Goal: Transaction & Acquisition: Purchase product/service

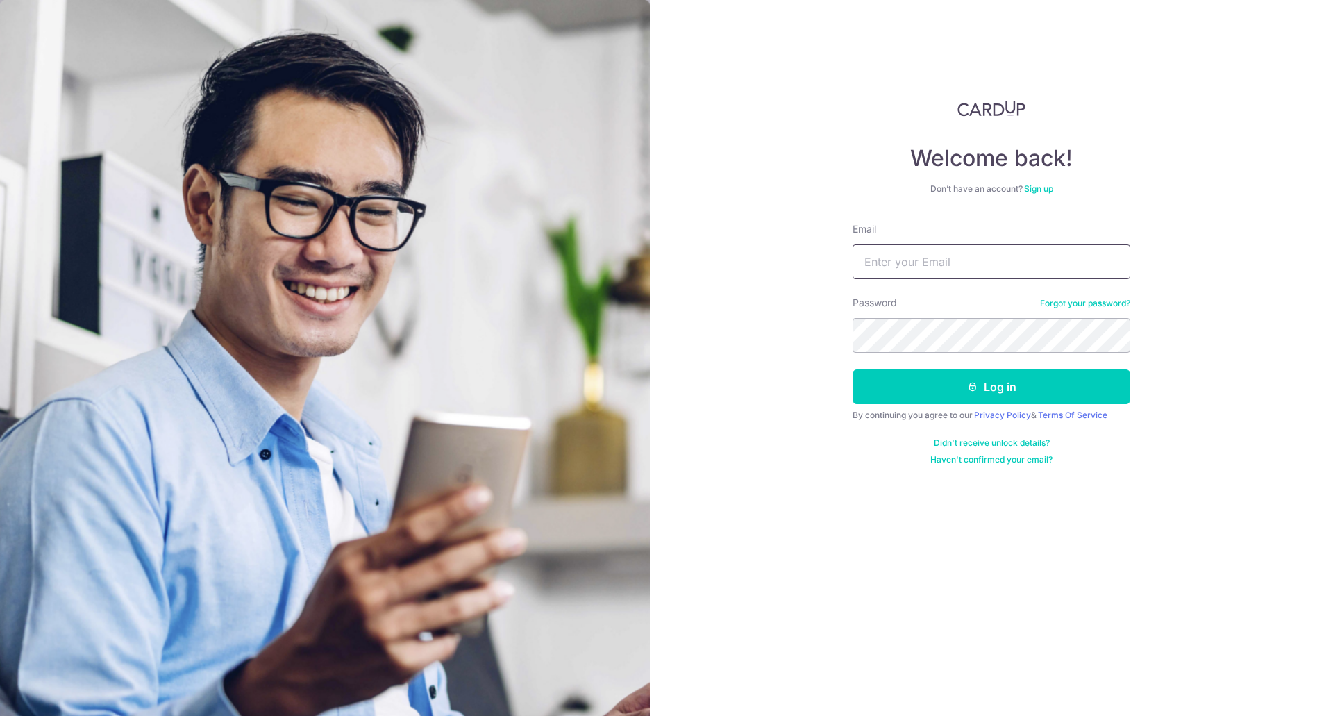
click at [928, 277] on input "Email" at bounding box center [991, 261] width 278 height 35
type input "lin.zhenguang@gmail.com"
click at [978, 389] on button "Log in" at bounding box center [991, 386] width 278 height 35
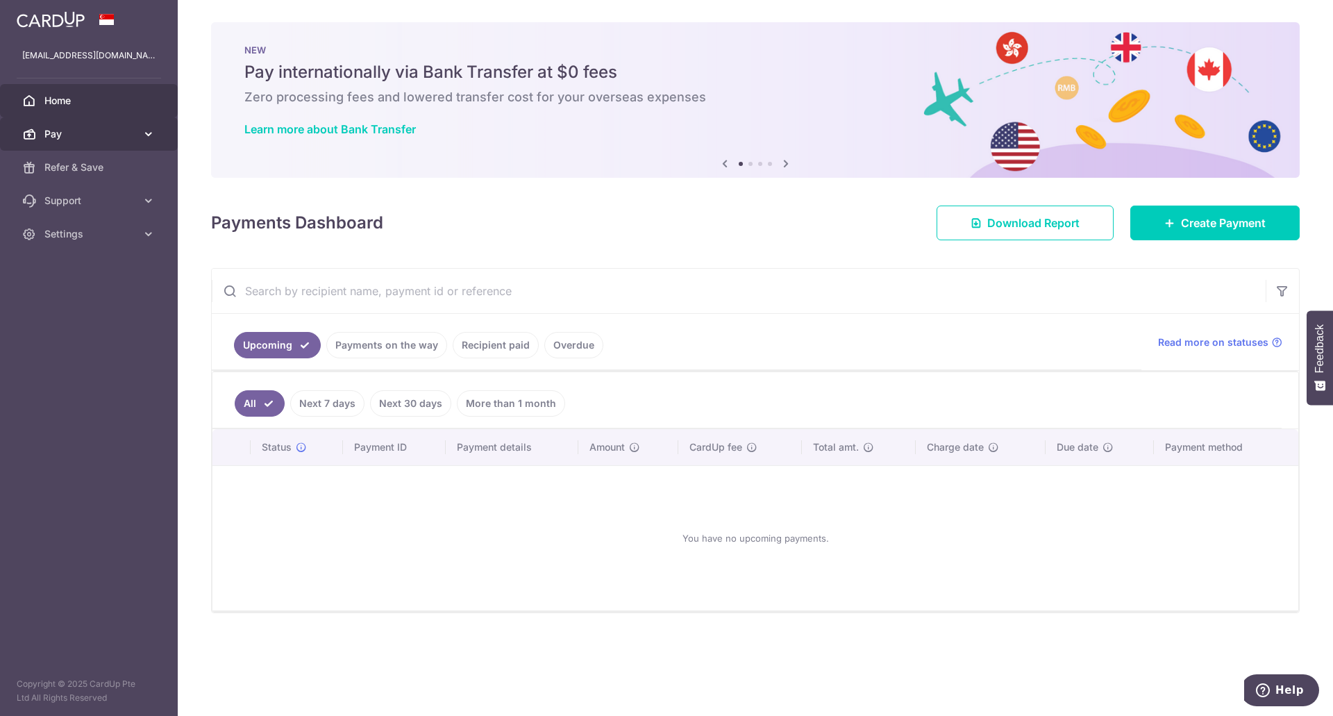
click at [100, 135] on span "Pay" at bounding box center [90, 134] width 92 height 14
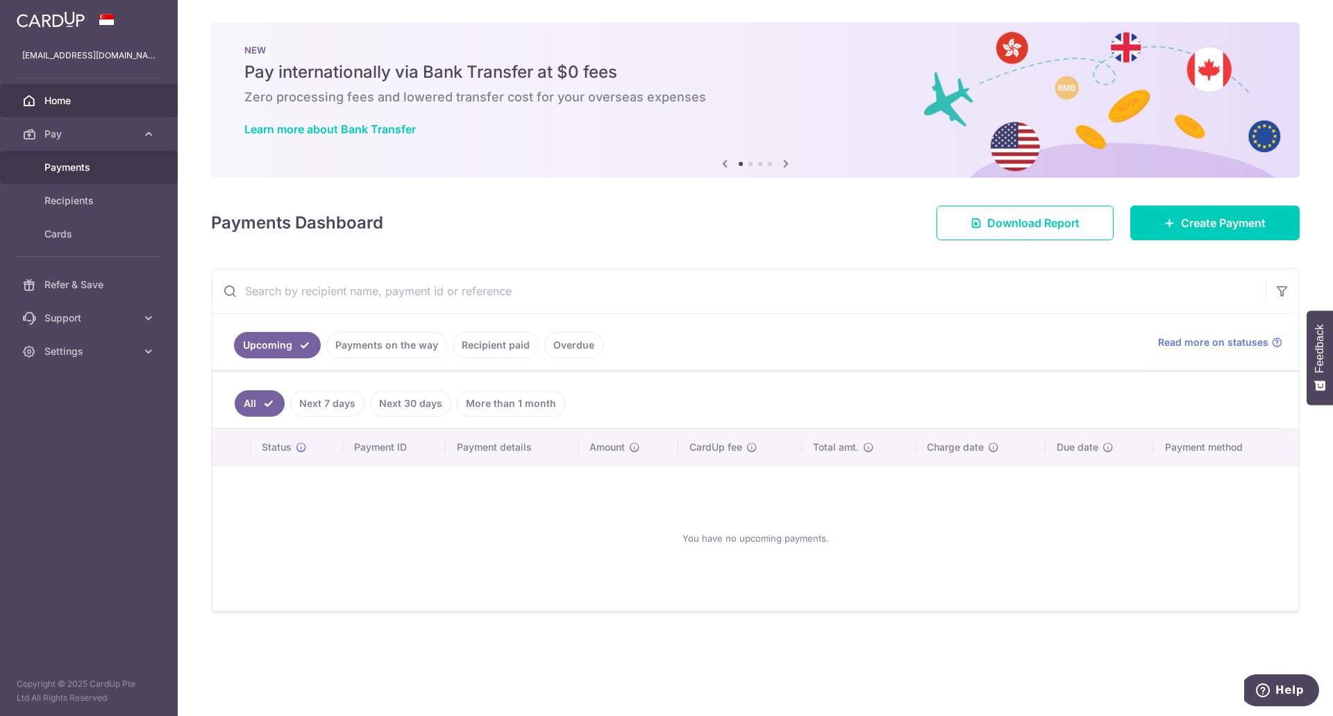
click at [90, 174] on span "Payments" at bounding box center [90, 167] width 92 height 14
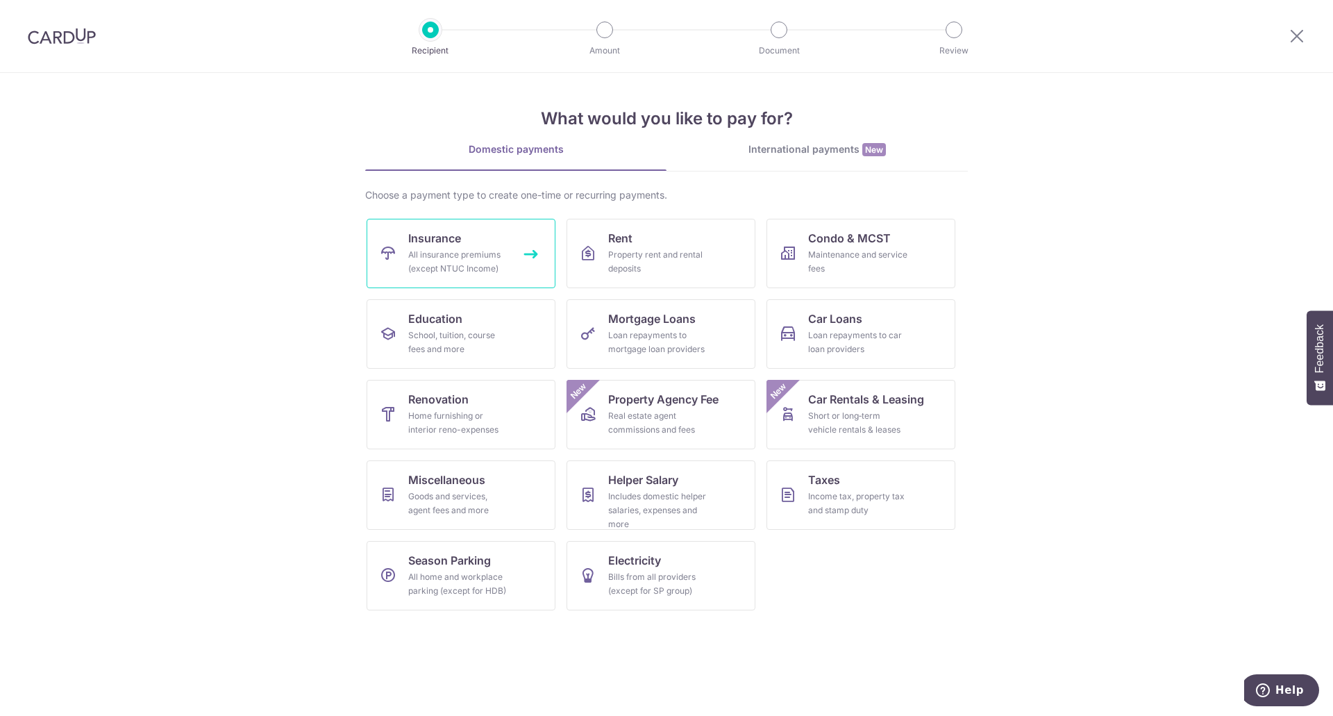
click at [468, 240] on link "Insurance All insurance premiums (except NTUC Income)" at bounding box center [461, 253] width 189 height 69
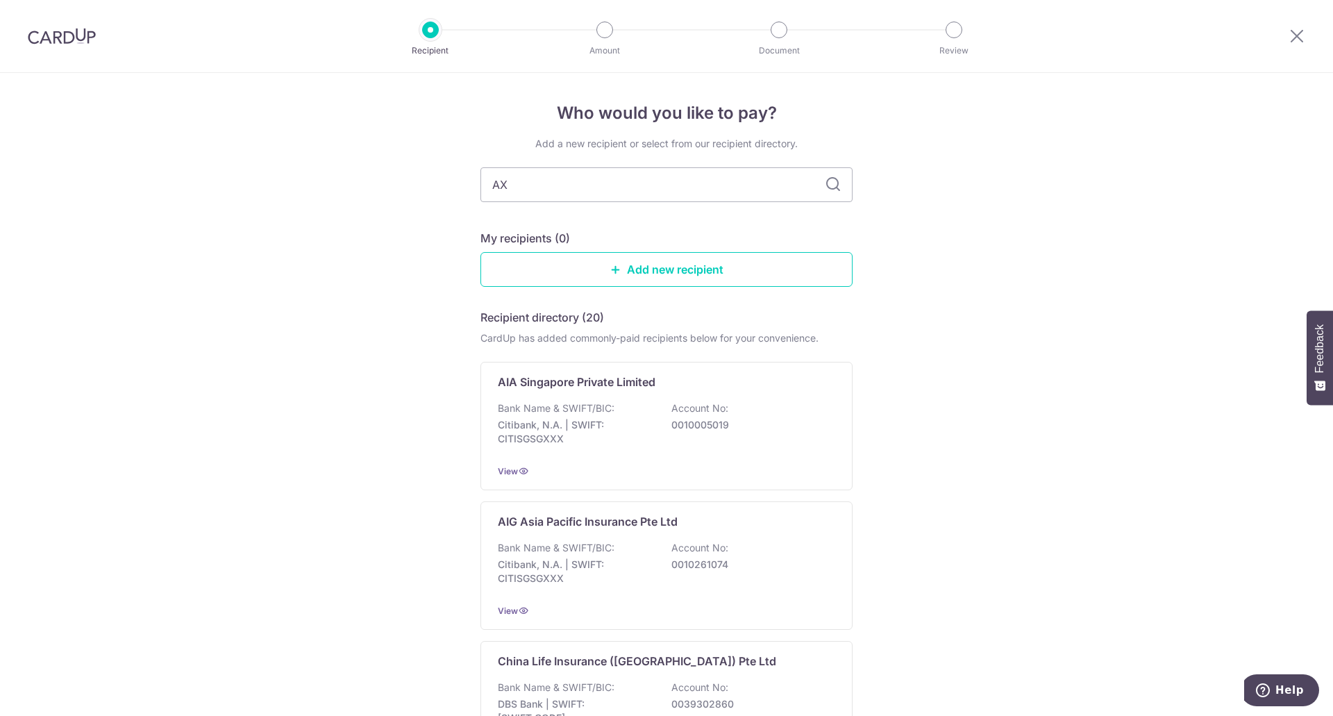
type input "A"
type input "Singlife"
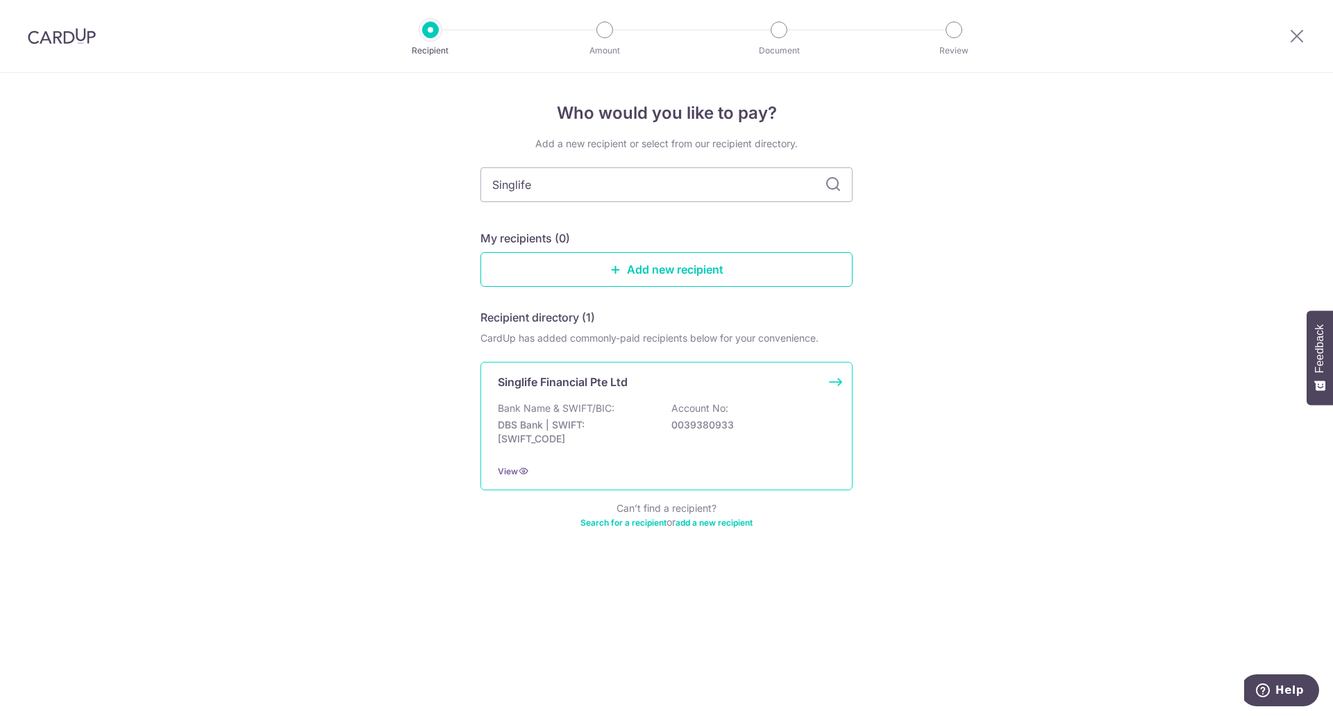
click at [708, 429] on p "0039380933" at bounding box center [749, 425] width 156 height 14
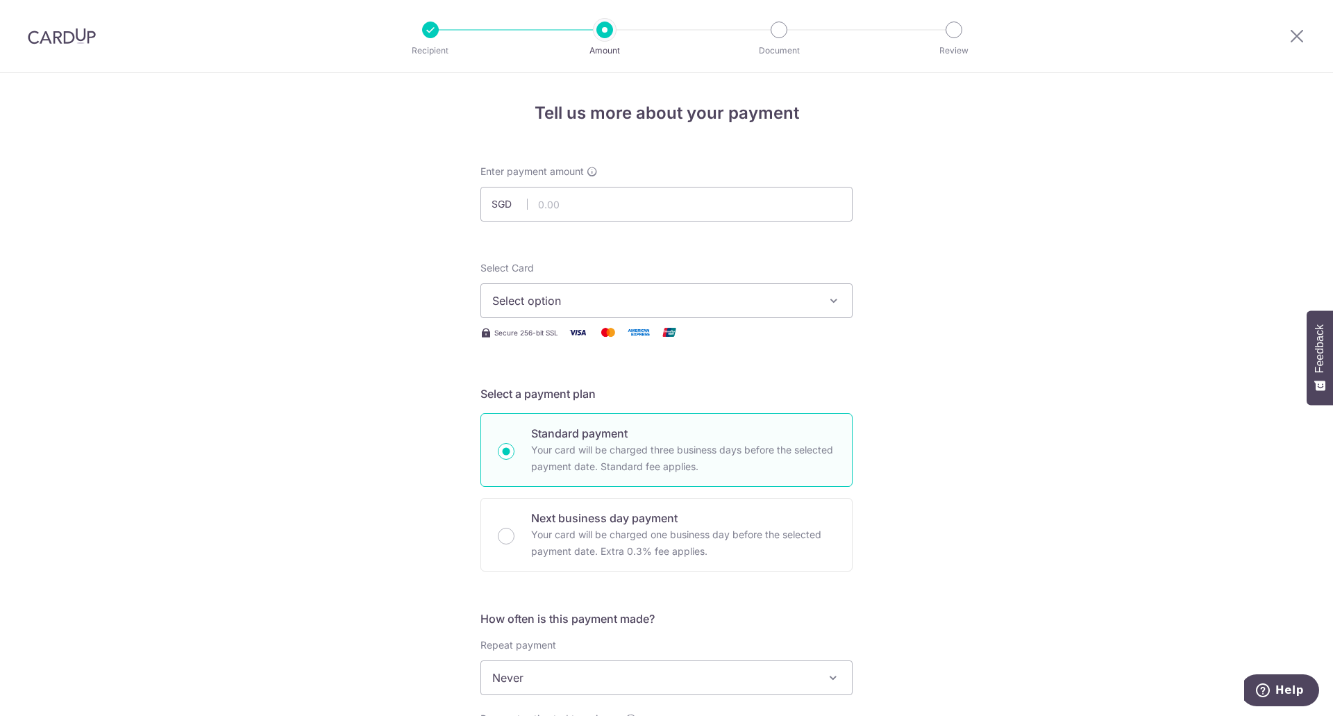
click at [657, 184] on div "Enter payment amount SGD" at bounding box center [666, 193] width 372 height 57
click at [648, 205] on input "text" at bounding box center [666, 204] width 372 height 35
type input "303.00"
click at [637, 296] on span "Select option" at bounding box center [653, 300] width 323 height 17
click at [605, 387] on link "**** 4544" at bounding box center [666, 399] width 371 height 33
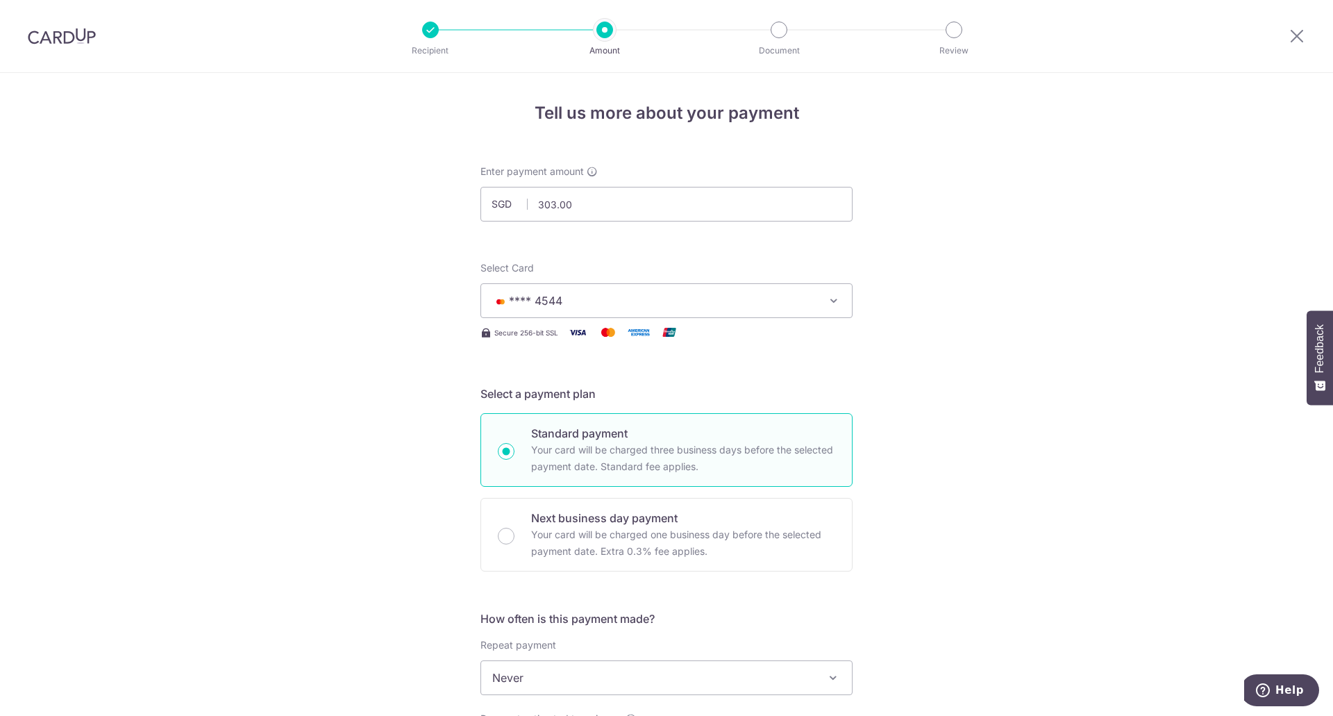
click at [282, 453] on div "Tell us more about your payment Enter payment amount SGD 303.00 303.00 Select C…" at bounding box center [666, 701] width 1333 height 1256
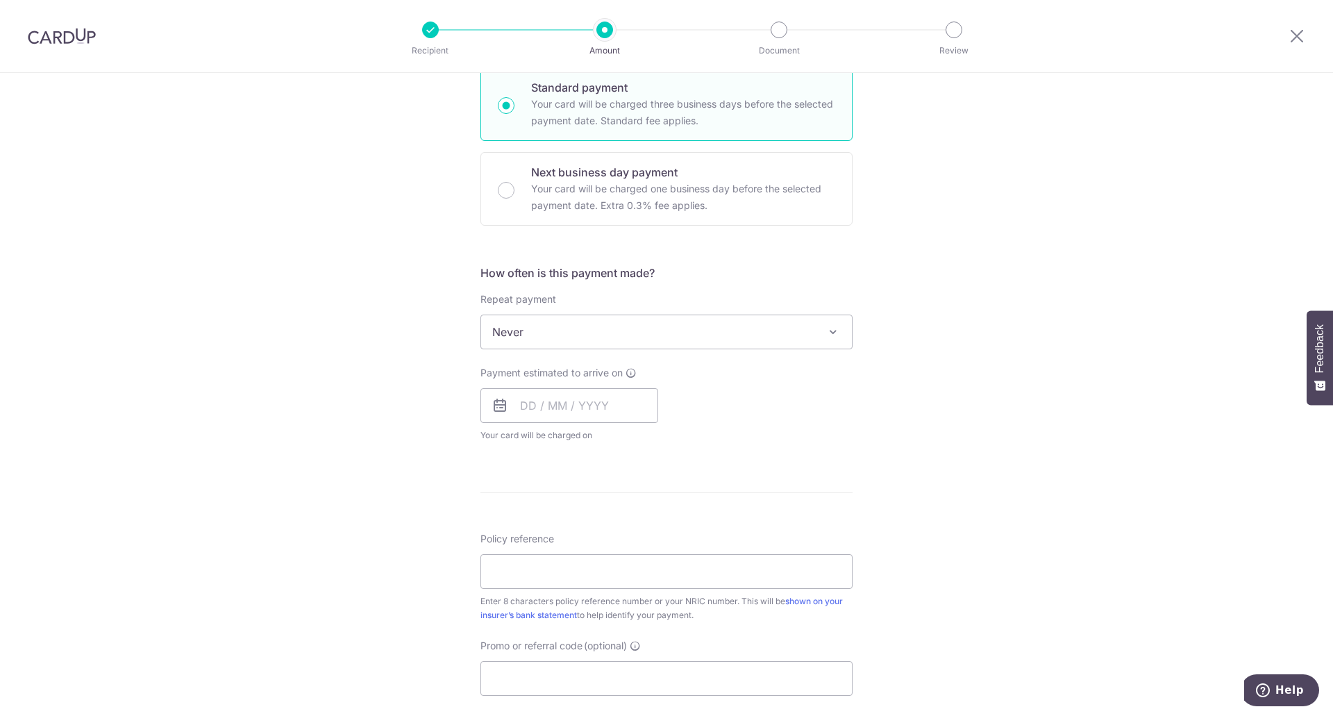
scroll to position [346, 0]
click at [522, 403] on input "text" at bounding box center [569, 404] width 178 height 35
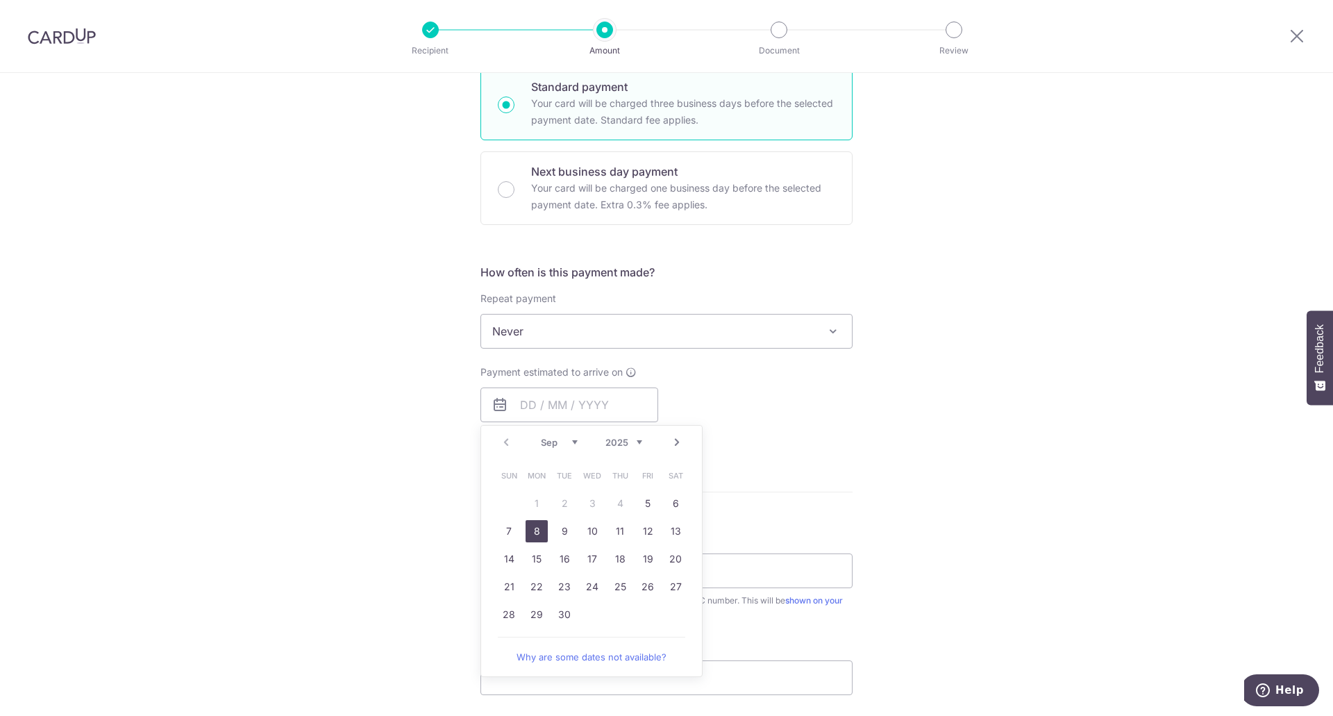
click at [537, 528] on link "8" at bounding box center [537, 531] width 22 height 22
type input "08/09/2025"
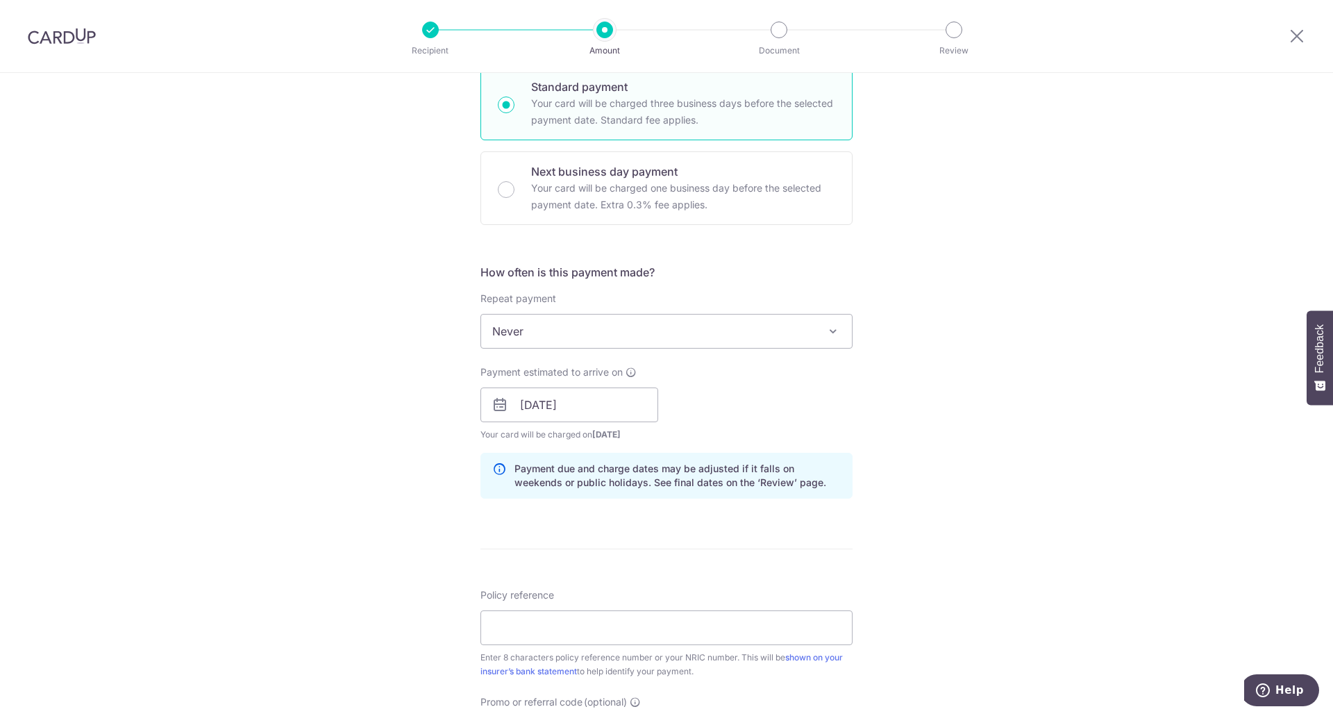
click at [404, 521] on div "Tell us more about your payment Enter payment amount SGD 303.00 303.00 Select C…" at bounding box center [666, 382] width 1333 height 1313
click at [540, 632] on input "Policy reference" at bounding box center [666, 627] width 372 height 35
click at [348, 605] on div "Tell us more about your payment Enter payment amount SGD 303.00 303.00 Select C…" at bounding box center [666, 382] width 1333 height 1313
click at [560, 621] on input "Policy reference" at bounding box center [666, 627] width 372 height 35
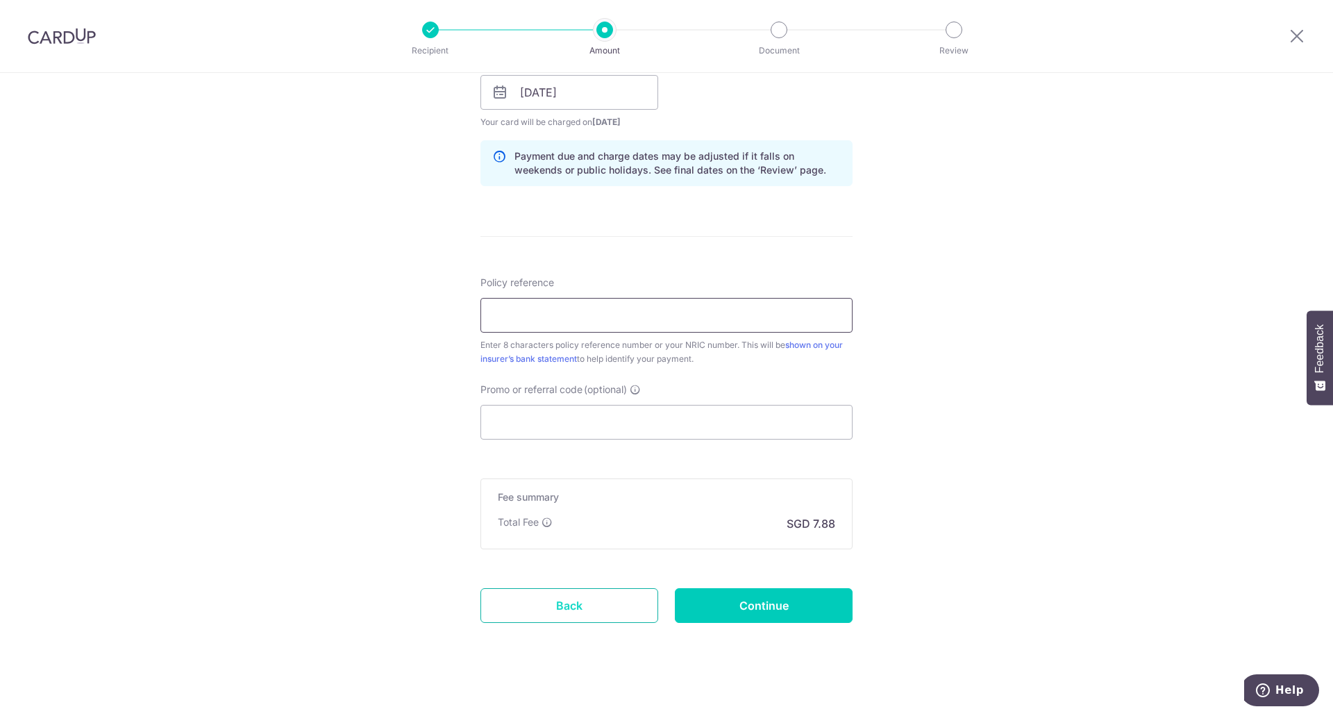
scroll to position [666, 0]
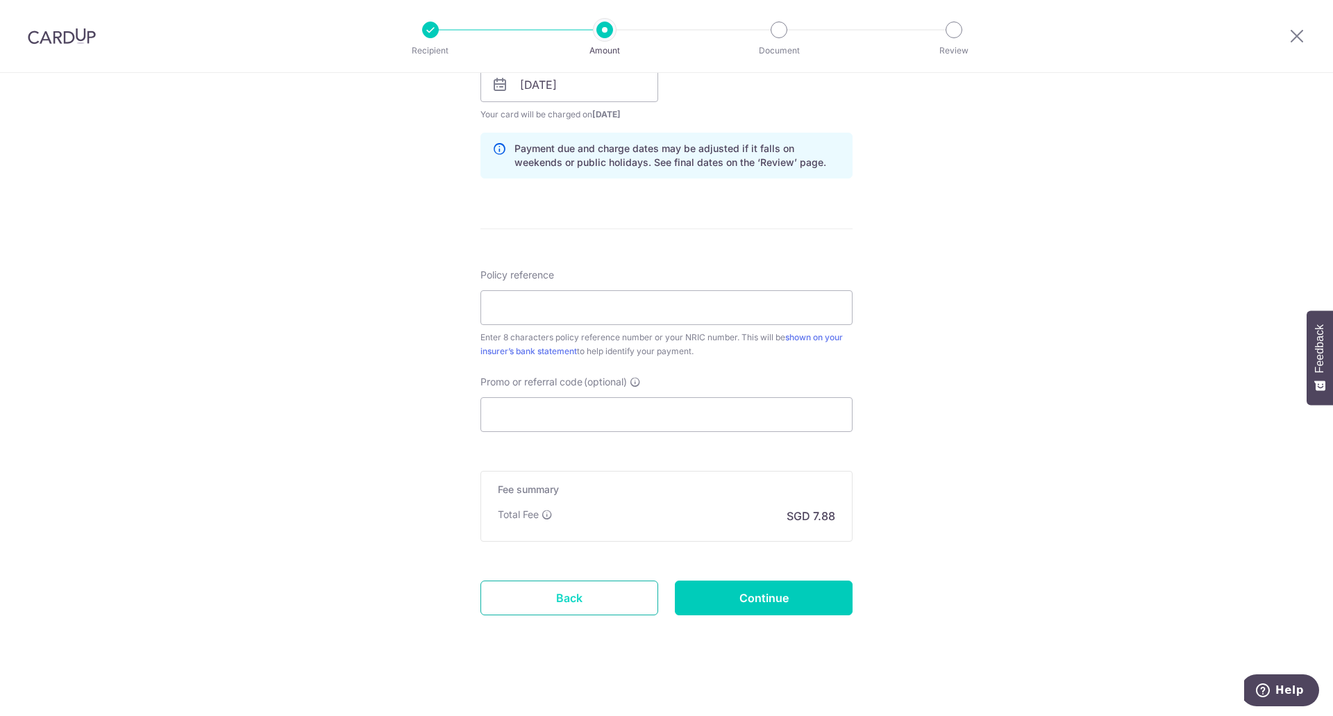
click at [603, 590] on link "Back" at bounding box center [569, 597] width 178 height 35
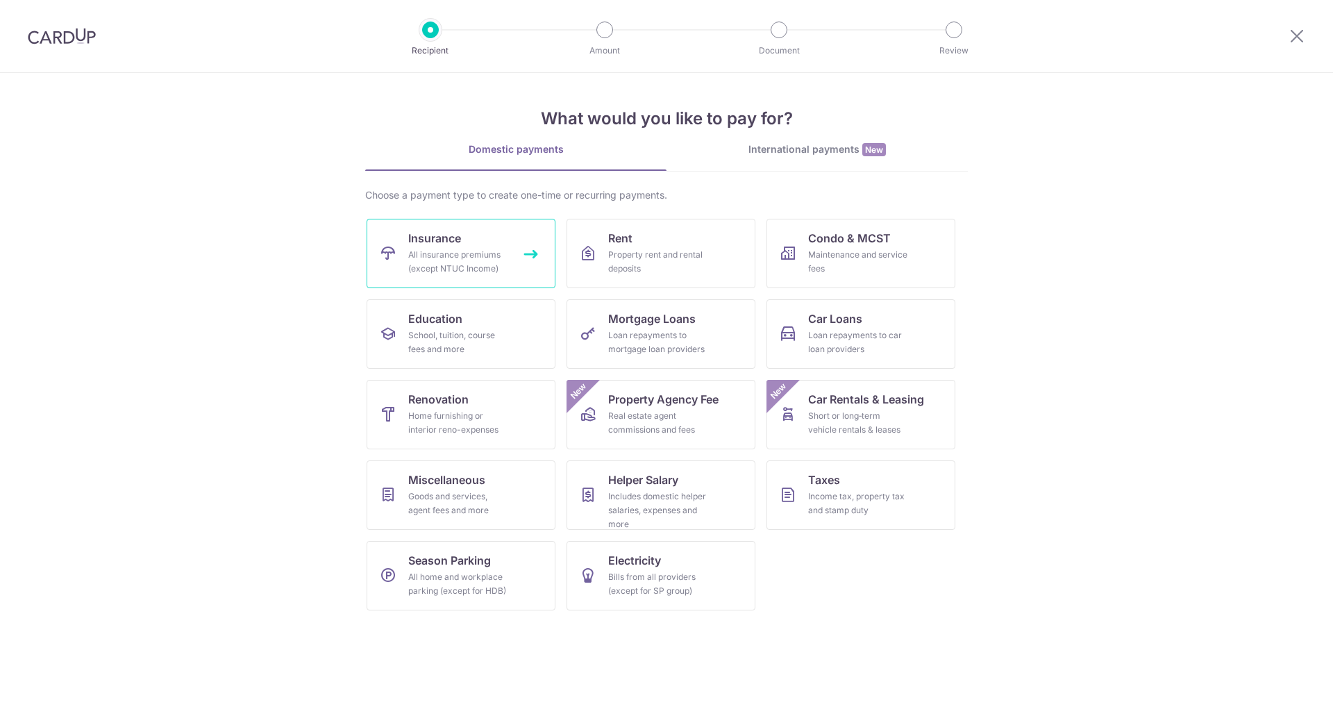
click at [510, 248] on link "Insurance All insurance premiums (except NTUC Income)" at bounding box center [461, 253] width 189 height 69
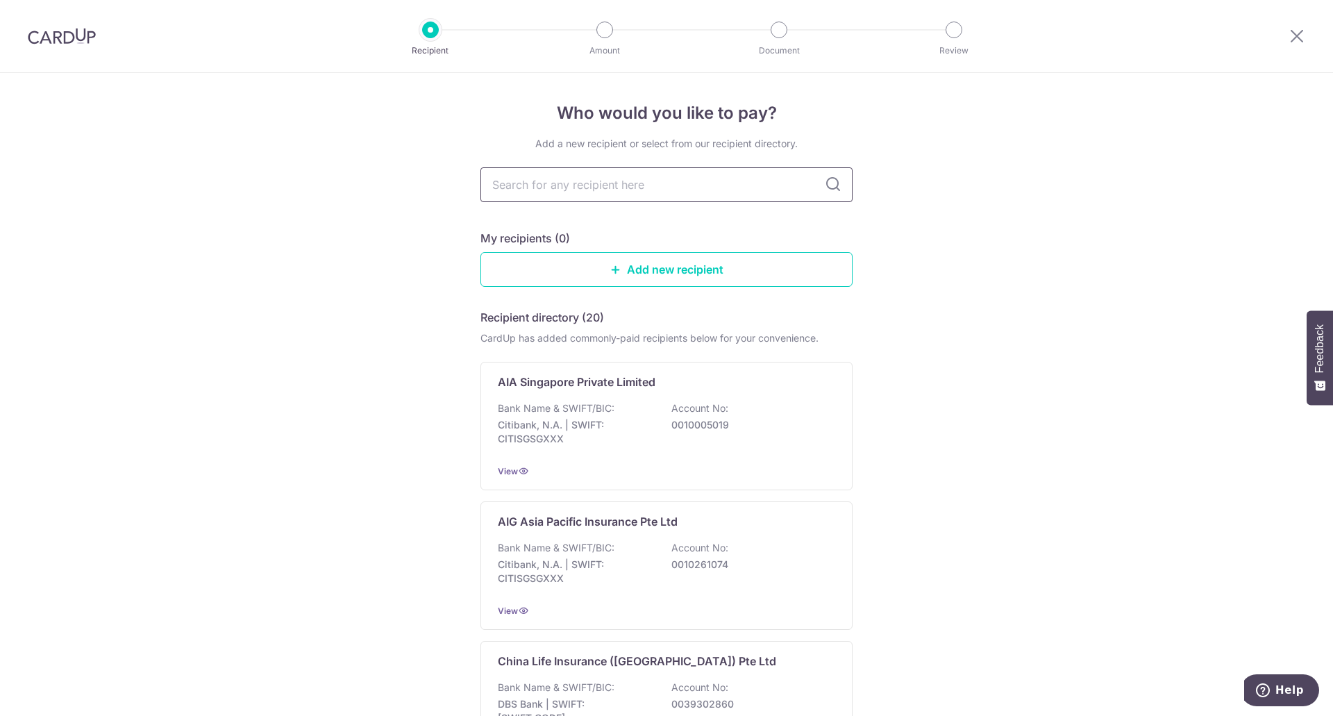
click at [644, 201] on input "text" at bounding box center [666, 184] width 372 height 35
type input "Sing"
click at [662, 190] on input "Sing" at bounding box center [666, 184] width 372 height 35
type input "Singlife"
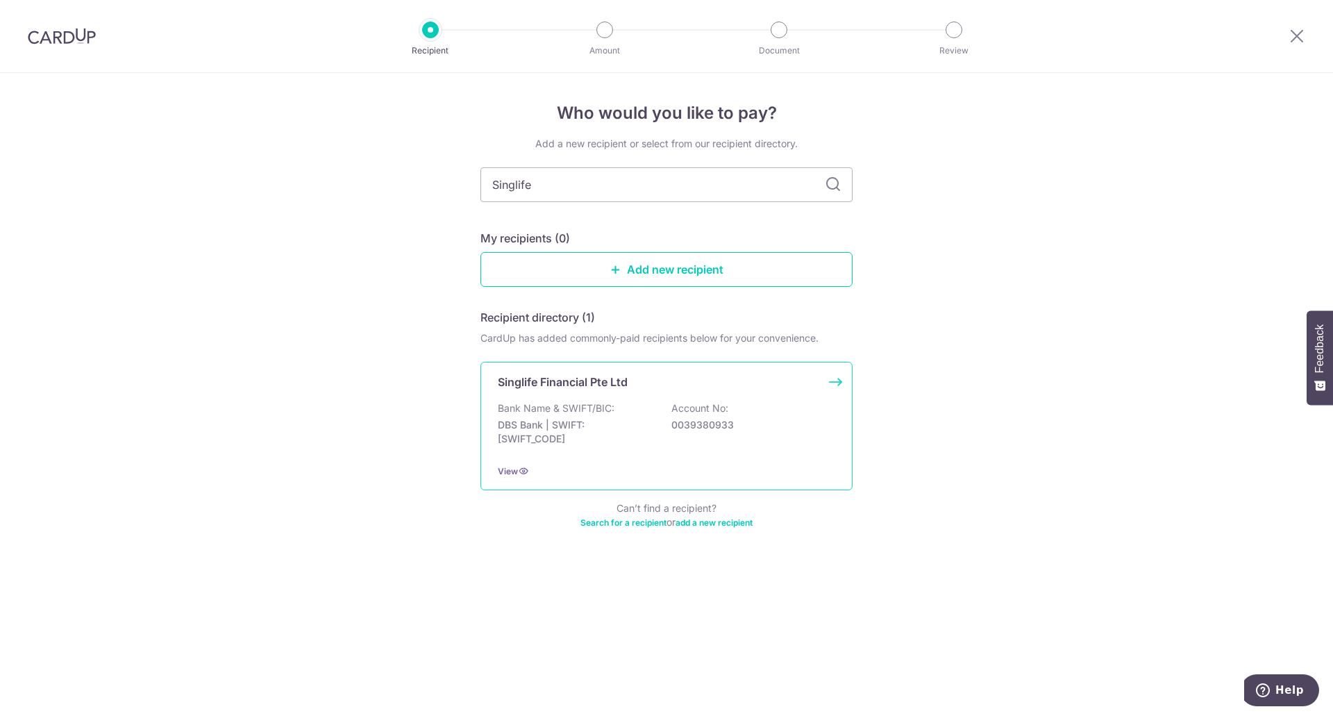
drag, startPoint x: 675, startPoint y: 426, endPoint x: 705, endPoint y: 434, distance: 31.7
click at [705, 434] on div "Bank Name & SWIFT/BIC: DBS Bank | SWIFT: DBSSSGSGXXX Account No: 0039380933" at bounding box center [666, 426] width 337 height 51
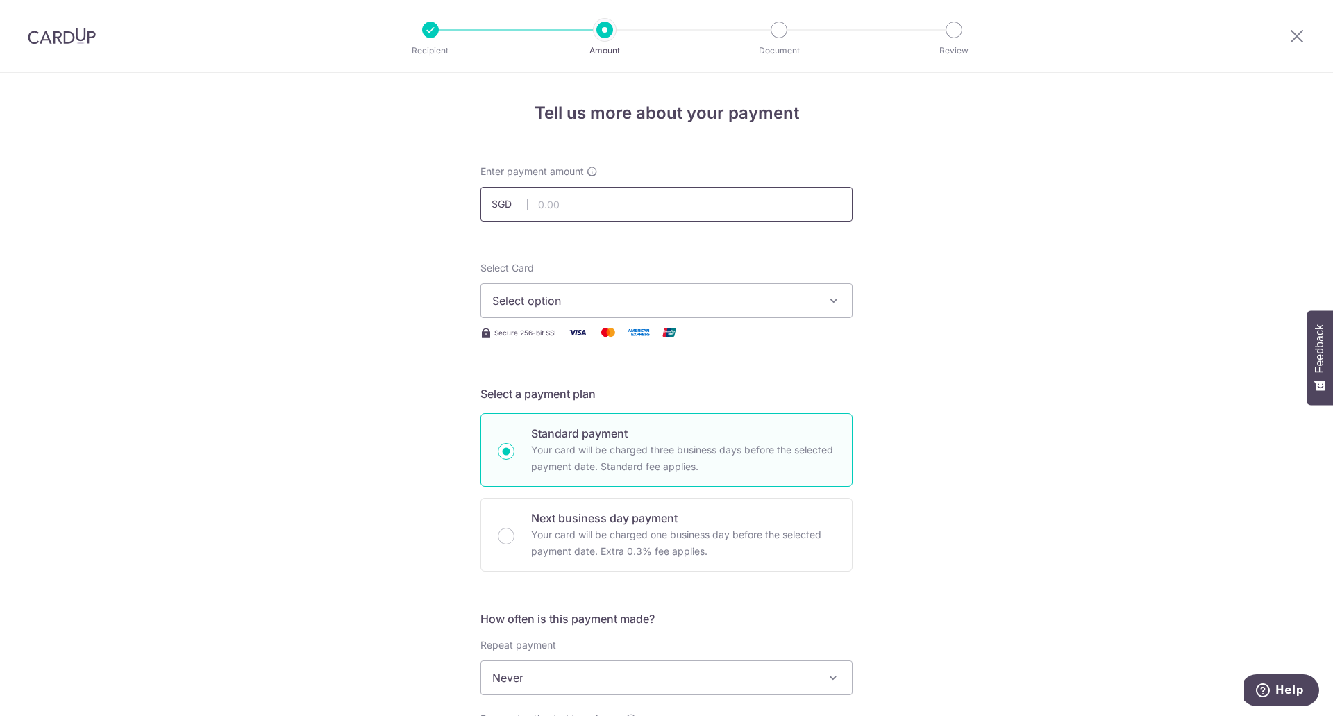
click at [701, 209] on input "text" at bounding box center [666, 204] width 372 height 35
click at [1140, 278] on div "Tell us more about your payment Enter payment amount SGD Select Card Select opt…" at bounding box center [666, 701] width 1333 height 1256
